Goal: Information Seeking & Learning: Learn about a topic

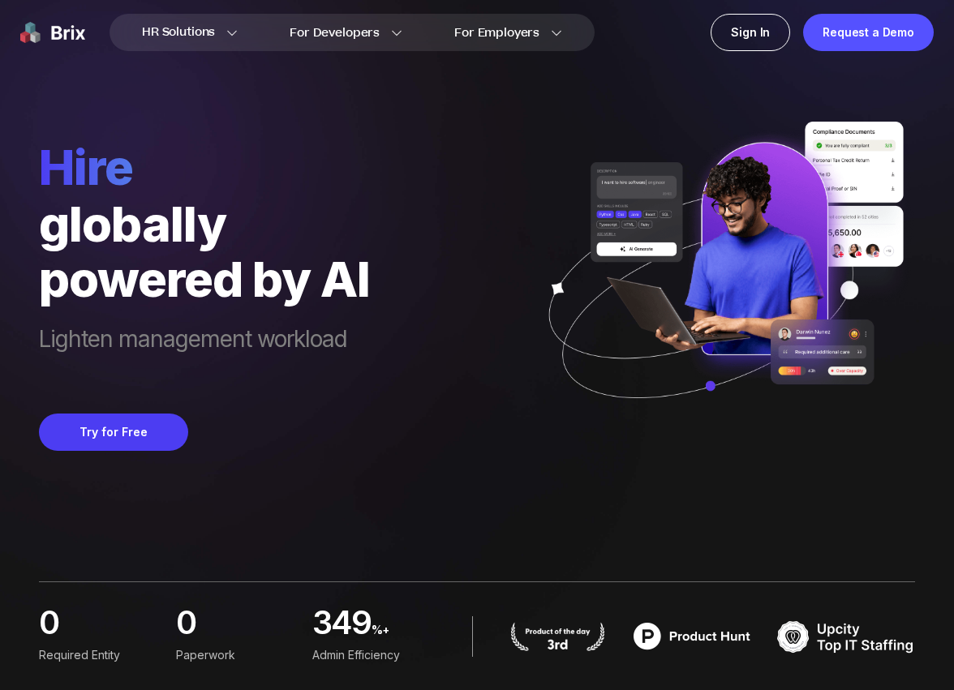
click at [374, 328] on div "hire globally powered by AI Lighten management workload Try for Free" at bounding box center [477, 225] width 876 height 451
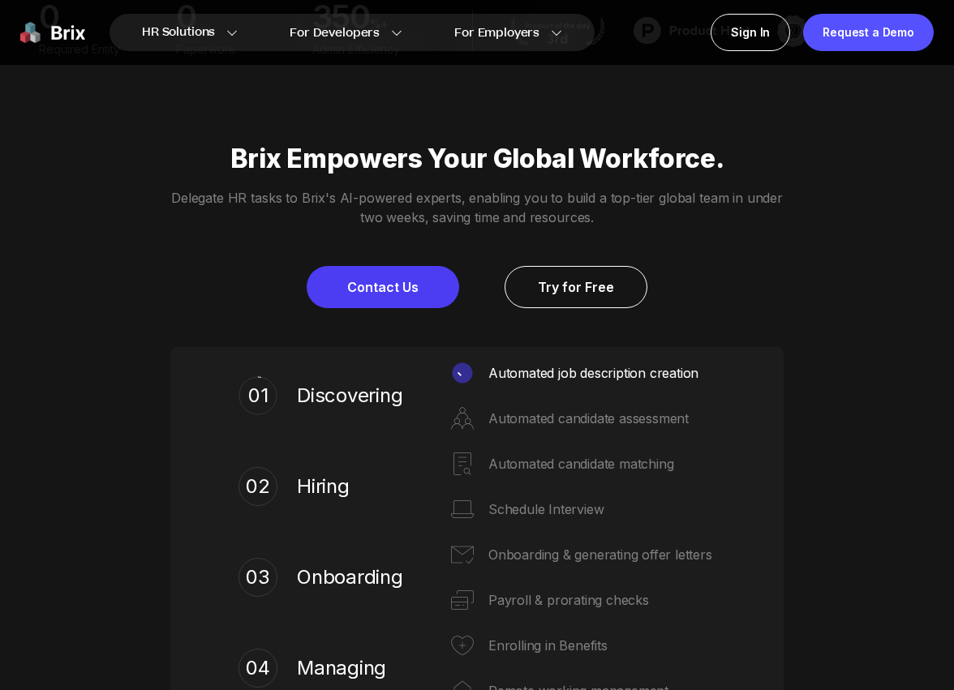
scroll to position [635, 0]
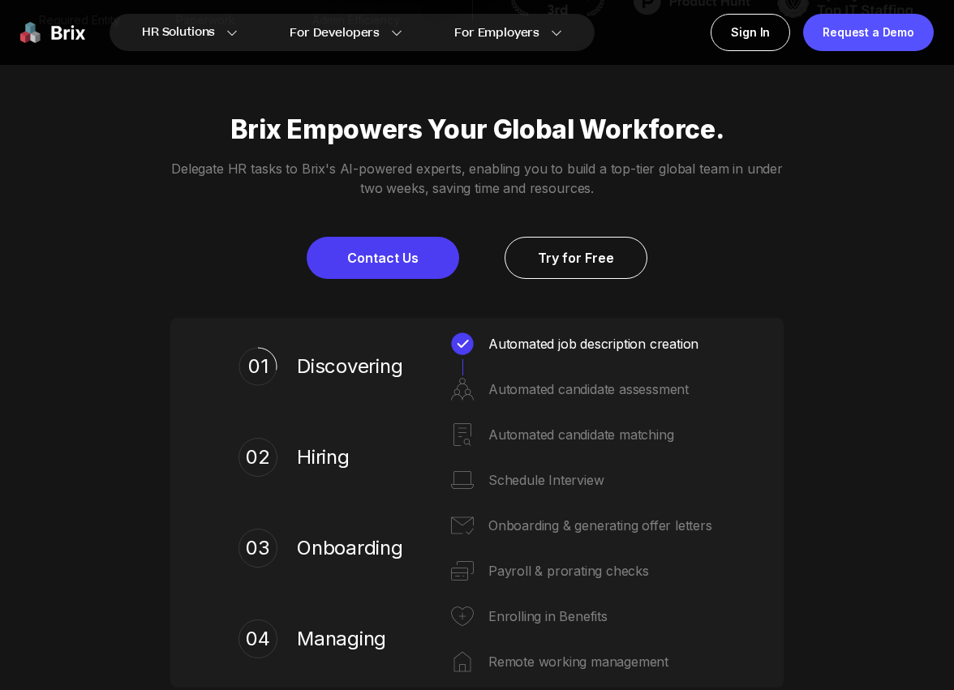
click at [511, 378] on div "Automated candidate assessment" at bounding box center [601, 389] width 227 height 26
click at [504, 389] on div "Automated candidate assessment" at bounding box center [601, 389] width 227 height 26
